Goal: Check status: Check status

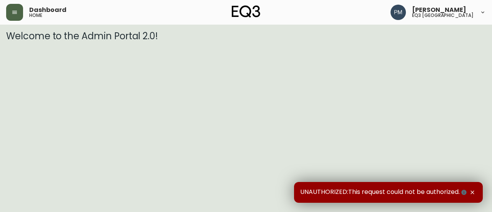
click at [20, 15] on button "button" at bounding box center [14, 12] width 17 height 17
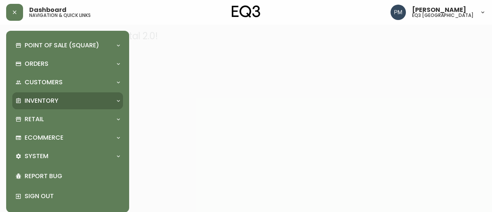
click at [41, 97] on p "Inventory" at bounding box center [42, 101] width 34 height 8
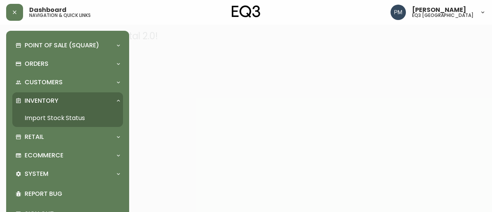
click at [44, 114] on link "Import Stock Status" at bounding box center [67, 118] width 111 height 18
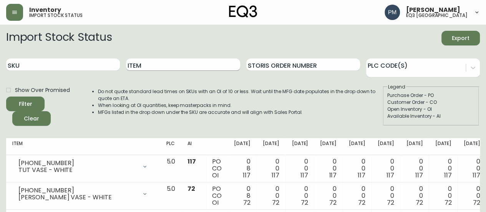
click at [148, 63] on input "Item" at bounding box center [183, 64] width 114 height 12
click at [6, 97] on button "Filter" at bounding box center [25, 104] width 38 height 15
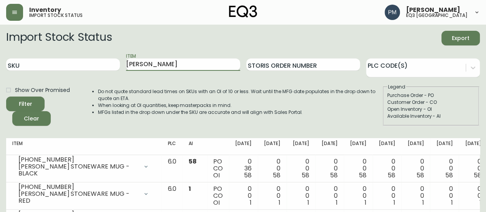
click at [169, 63] on input "[PERSON_NAME]" at bounding box center [183, 64] width 114 height 12
click at [6, 97] on button "Filter" at bounding box center [25, 104] width 38 height 15
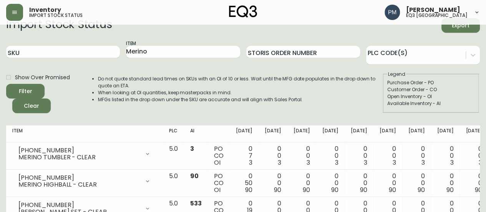
scroll to position [9, 0]
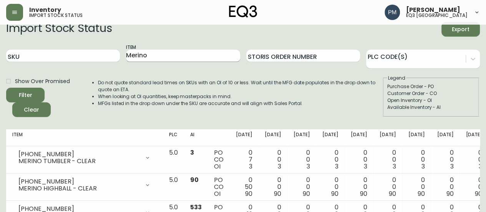
click at [153, 50] on input "Merino" at bounding box center [183, 56] width 114 height 12
click at [6, 88] on button "Filter" at bounding box center [25, 95] width 38 height 15
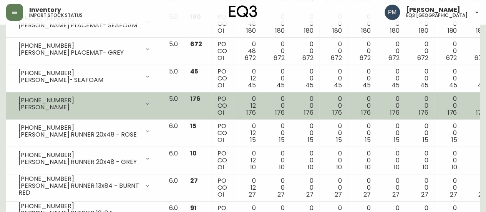
scroll to position [0, 0]
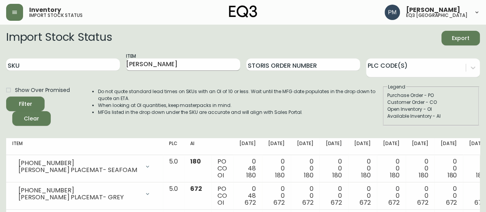
click at [165, 63] on input "[PERSON_NAME]" at bounding box center [183, 64] width 114 height 12
click at [6, 97] on button "Filter" at bounding box center [25, 104] width 38 height 15
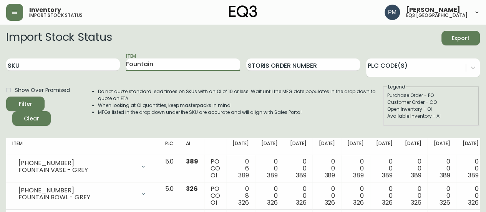
click at [139, 63] on input "Fountain" at bounding box center [183, 64] width 114 height 12
type input "Dew"
click at [6, 97] on button "Filter" at bounding box center [25, 104] width 38 height 15
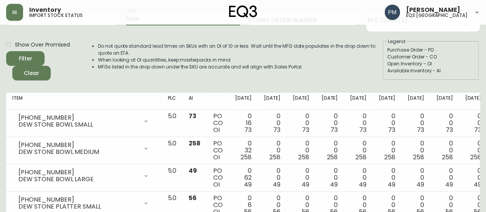
scroll to position [29, 0]
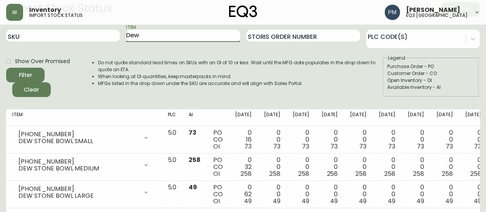
click at [151, 37] on input "Dew" at bounding box center [183, 36] width 114 height 12
click at [6, 68] on button "Filter" at bounding box center [25, 75] width 38 height 15
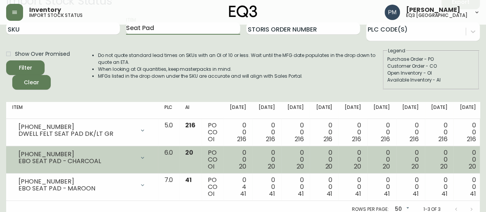
scroll to position [18, 0]
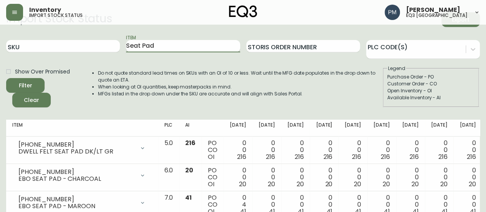
click at [166, 45] on input "Seat Pad" at bounding box center [183, 46] width 114 height 12
type input "[PERSON_NAME]"
click at [6, 78] on button "Filter" at bounding box center [25, 85] width 38 height 15
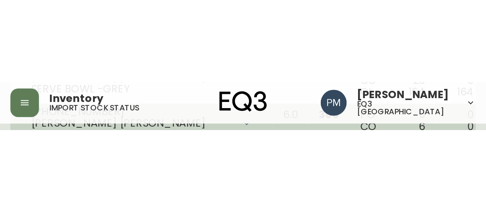
scroll to position [442, 0]
